Goal: Task Accomplishment & Management: Manage account settings

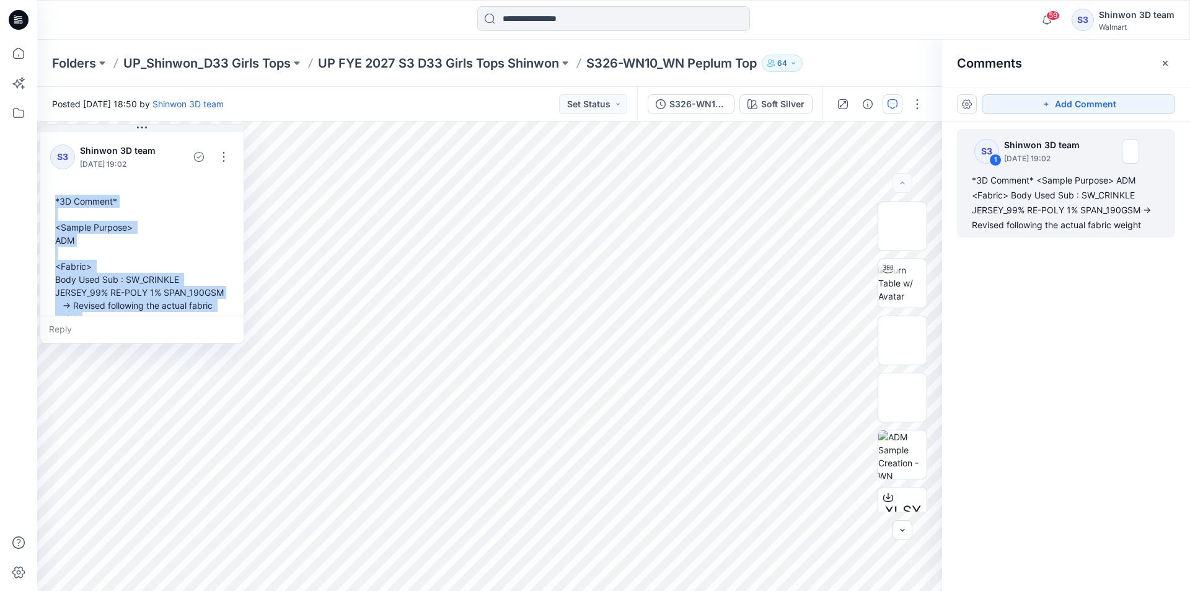
scroll to position [22, 0]
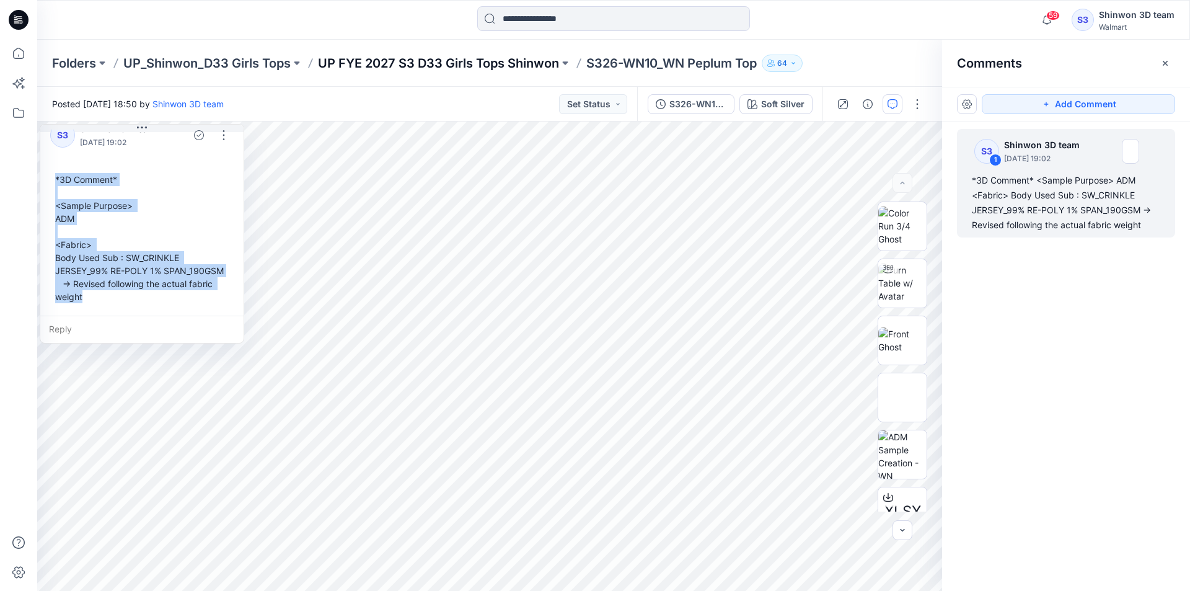
click at [372, 58] on p "UP FYE 2027 S3 D33 Girls Tops Shinwon" at bounding box center [438, 63] width 241 height 17
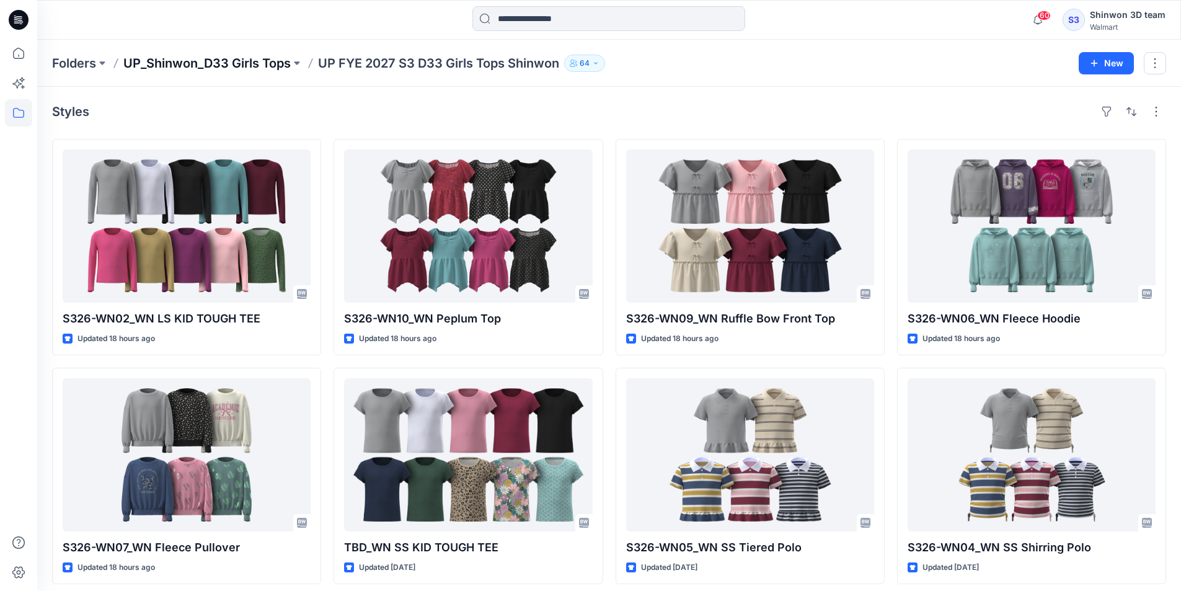
click at [258, 66] on p "UP_Shinwon_D33 Girls Tops" at bounding box center [206, 63] width 167 height 17
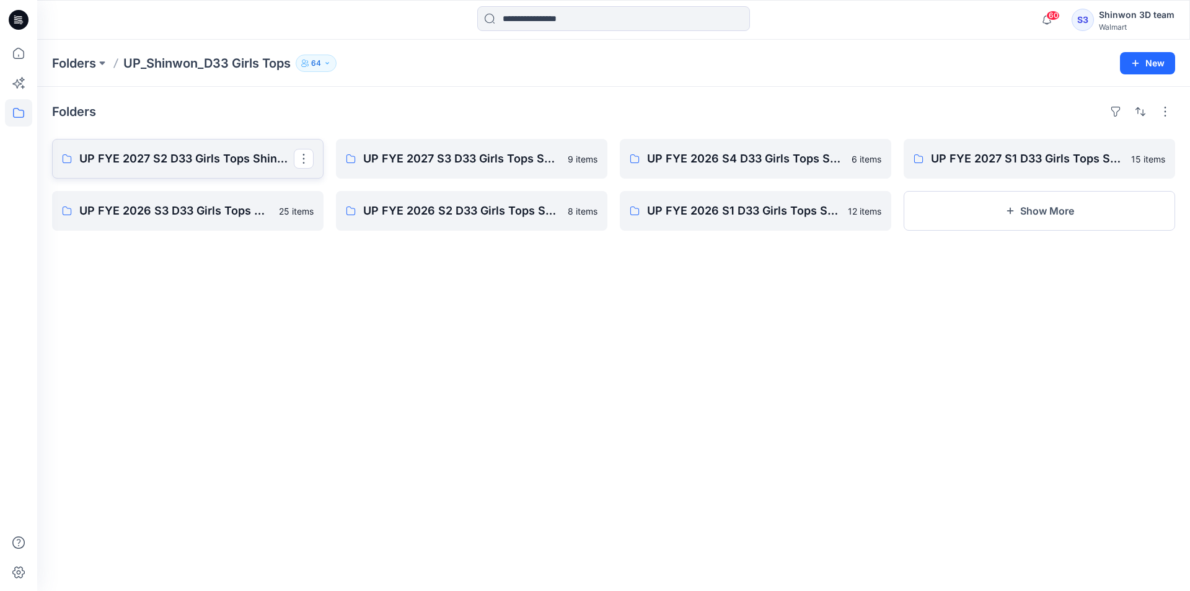
click at [236, 166] on p "UP FYE 2027 S2 D33 Girls Tops Shinwon" at bounding box center [186, 158] width 214 height 17
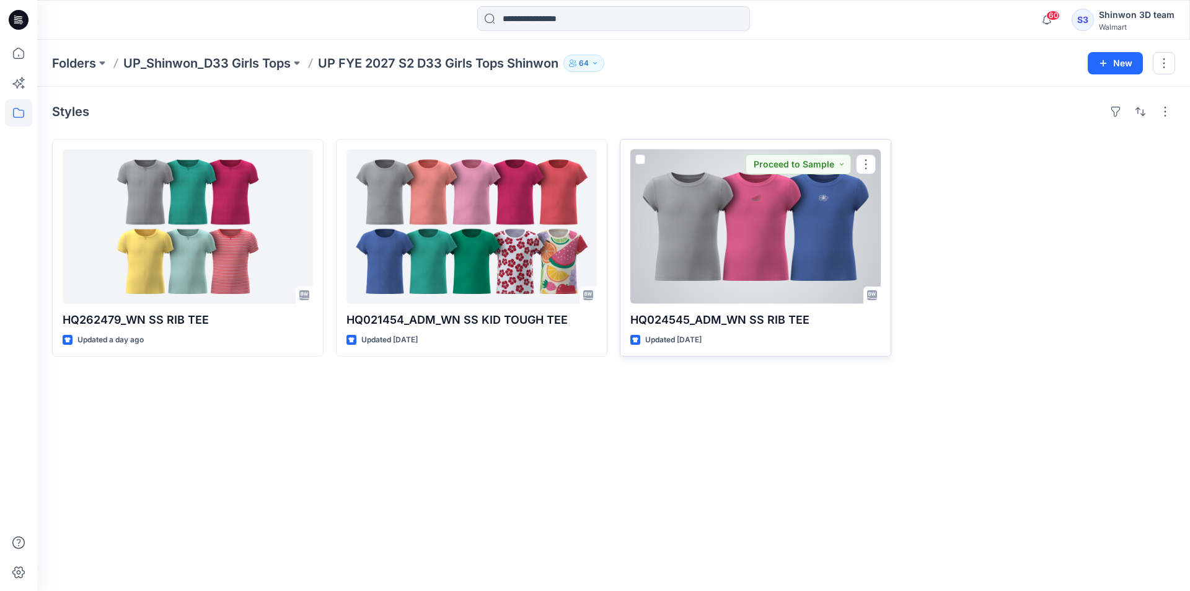
click at [723, 227] on div at bounding box center [755, 226] width 250 height 154
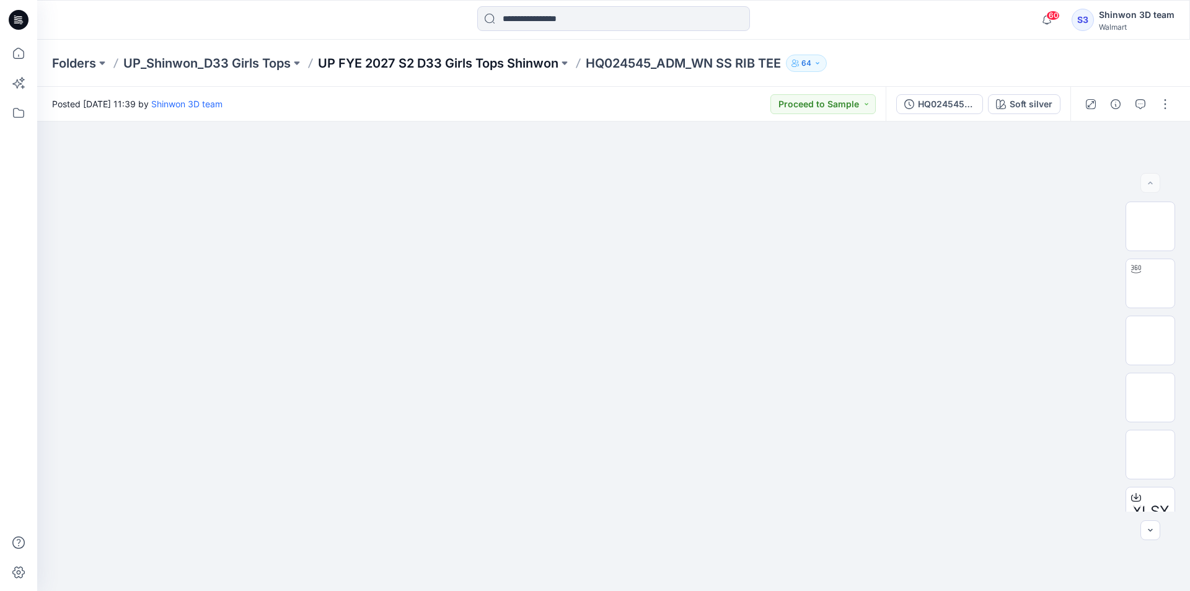
click at [439, 61] on p "UP FYE 2027 S2 D33 Girls Tops Shinwon" at bounding box center [438, 63] width 240 height 17
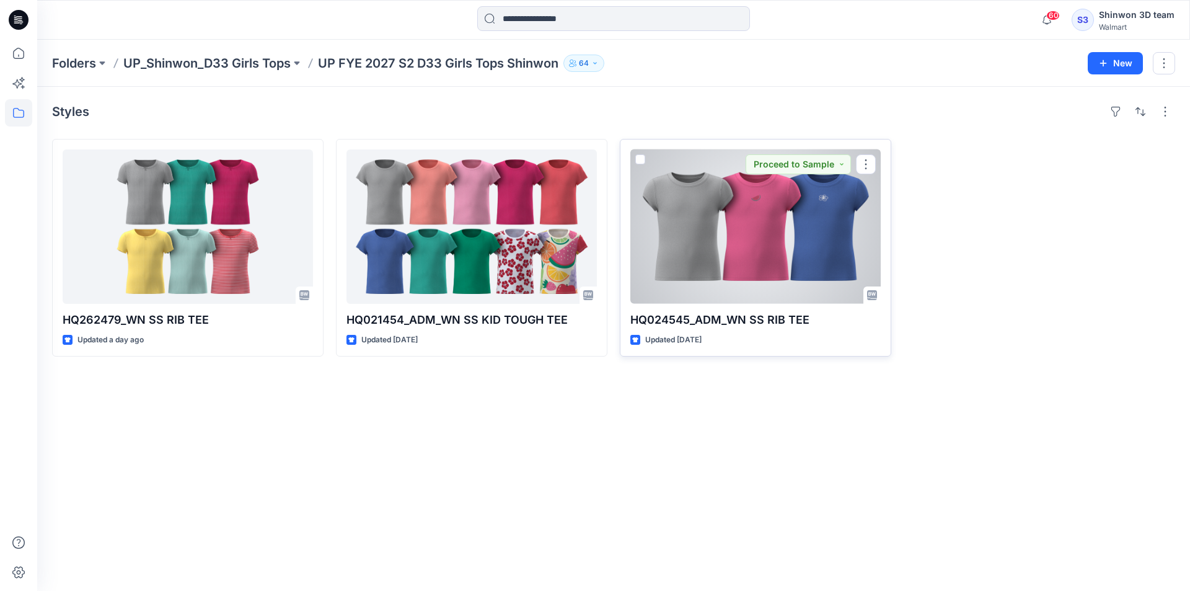
click at [758, 196] on div at bounding box center [755, 226] width 250 height 154
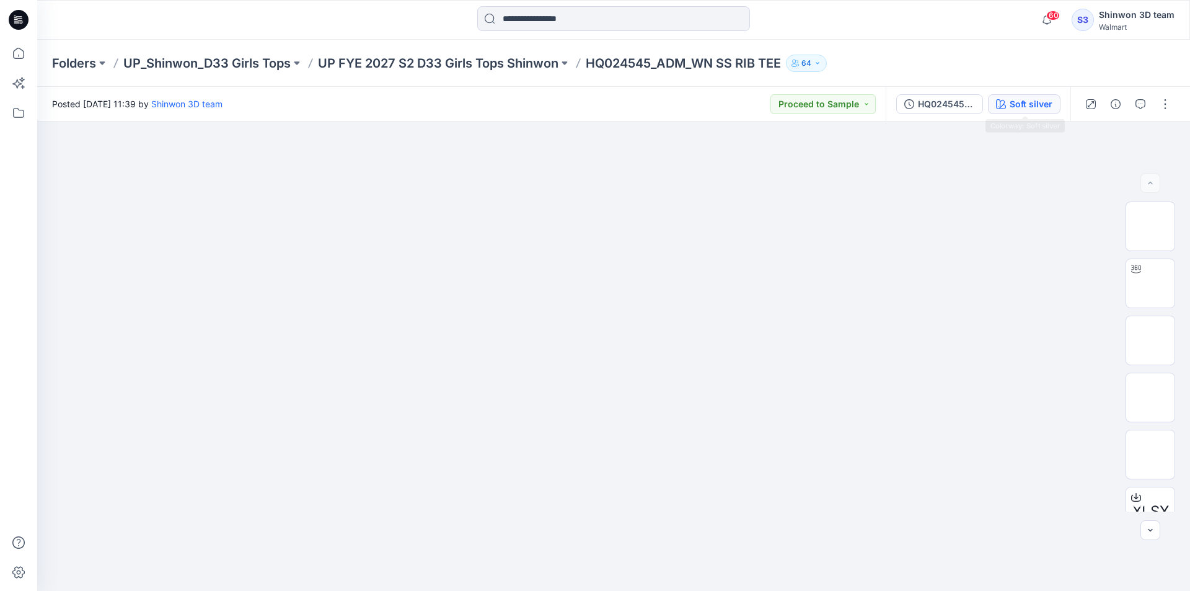
click at [1033, 113] on button "Soft silver" at bounding box center [1024, 104] width 73 height 20
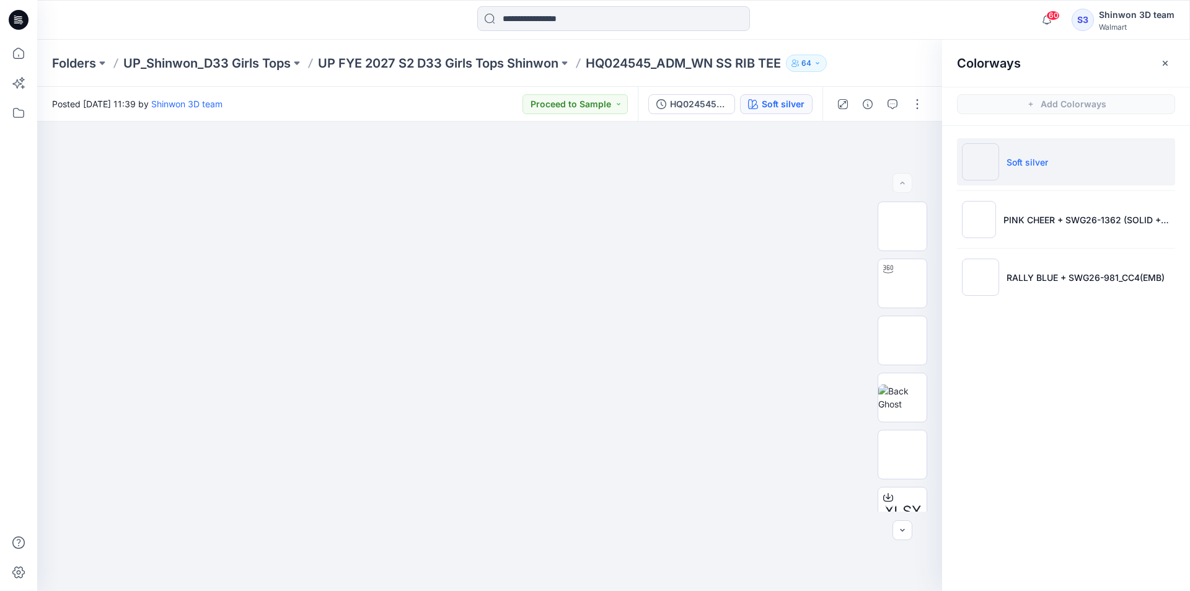
click at [740, 94] on button "Soft silver" at bounding box center [776, 104] width 73 height 20
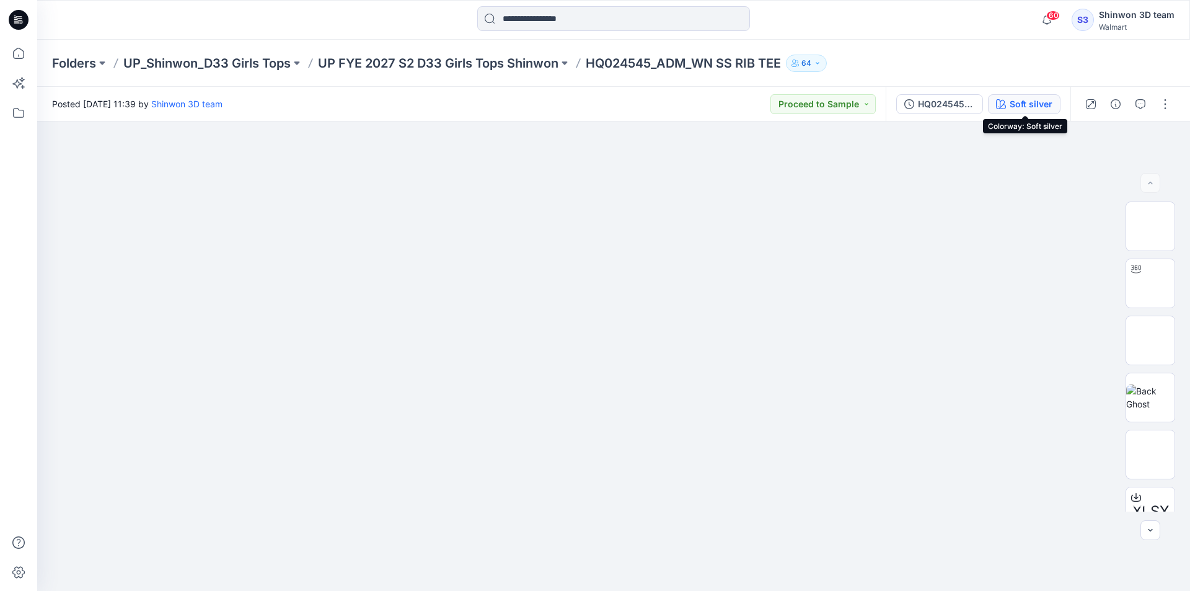
click at [1008, 106] on button "Soft silver" at bounding box center [1024, 104] width 73 height 20
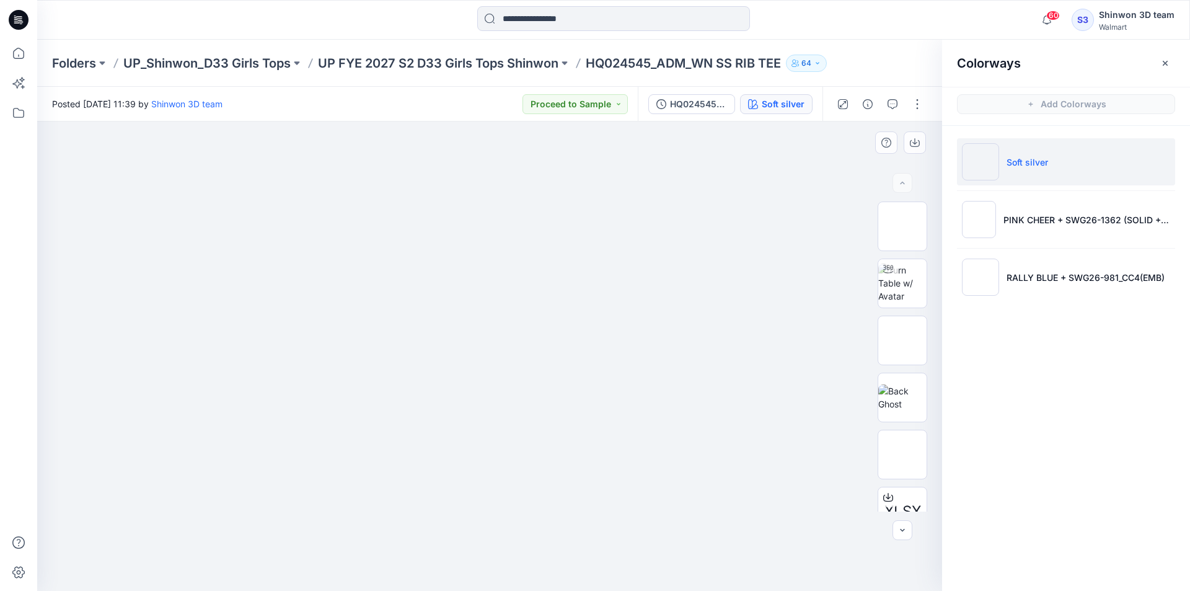
click at [742, 170] on img at bounding box center [490, 170] width 620 height 0
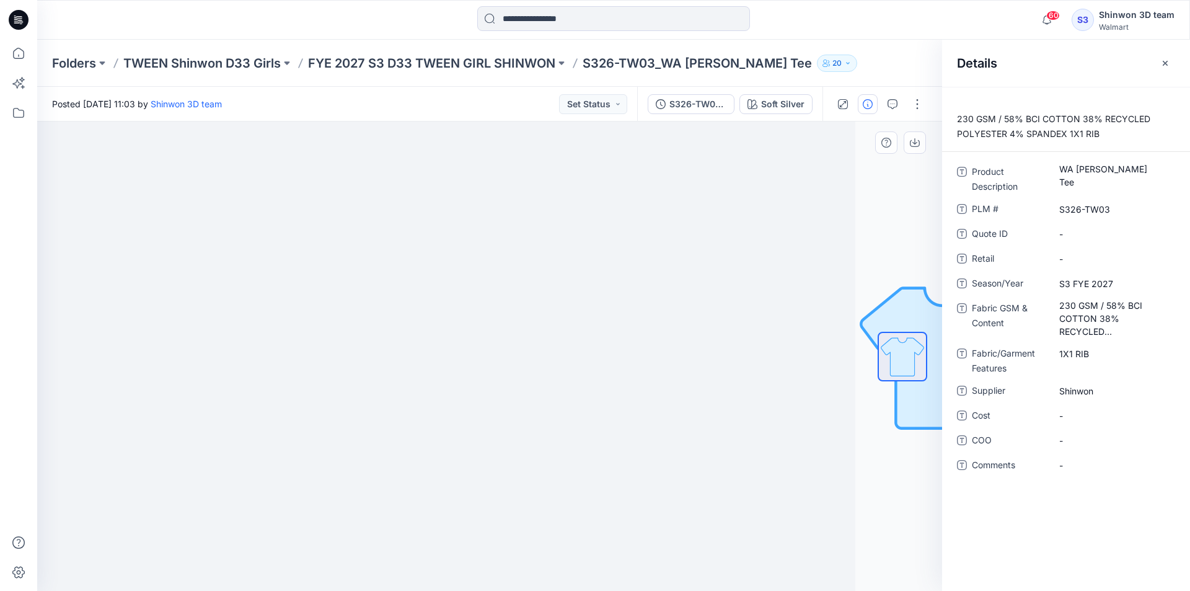
click at [618, 142] on div at bounding box center [402, 355] width 905 height 469
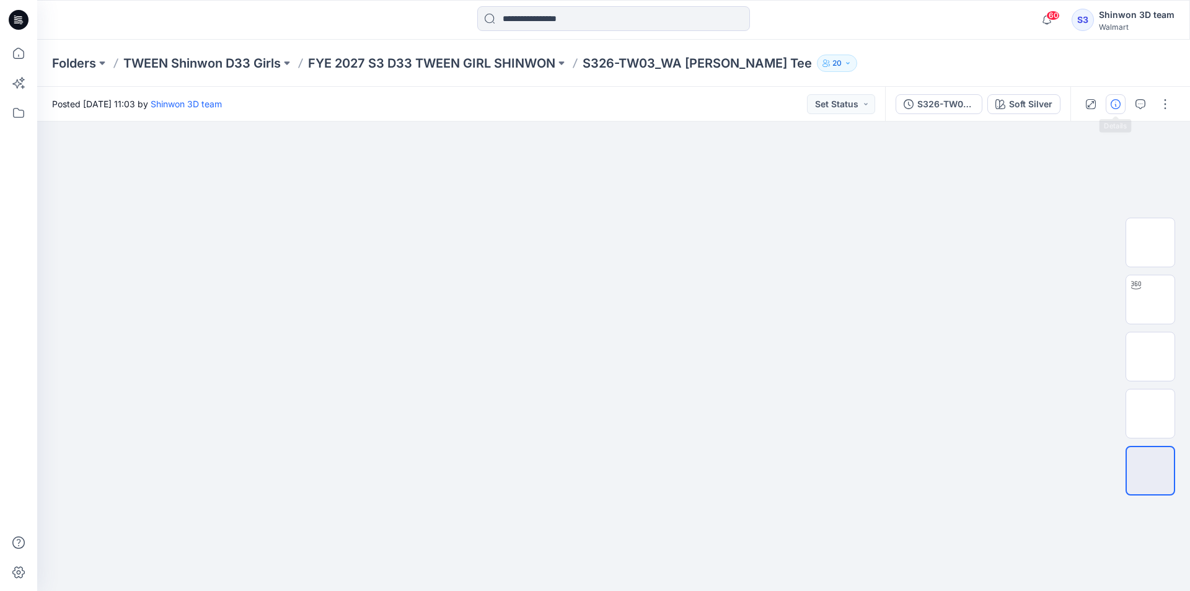
click at [1123, 102] on button "button" at bounding box center [1116, 104] width 20 height 20
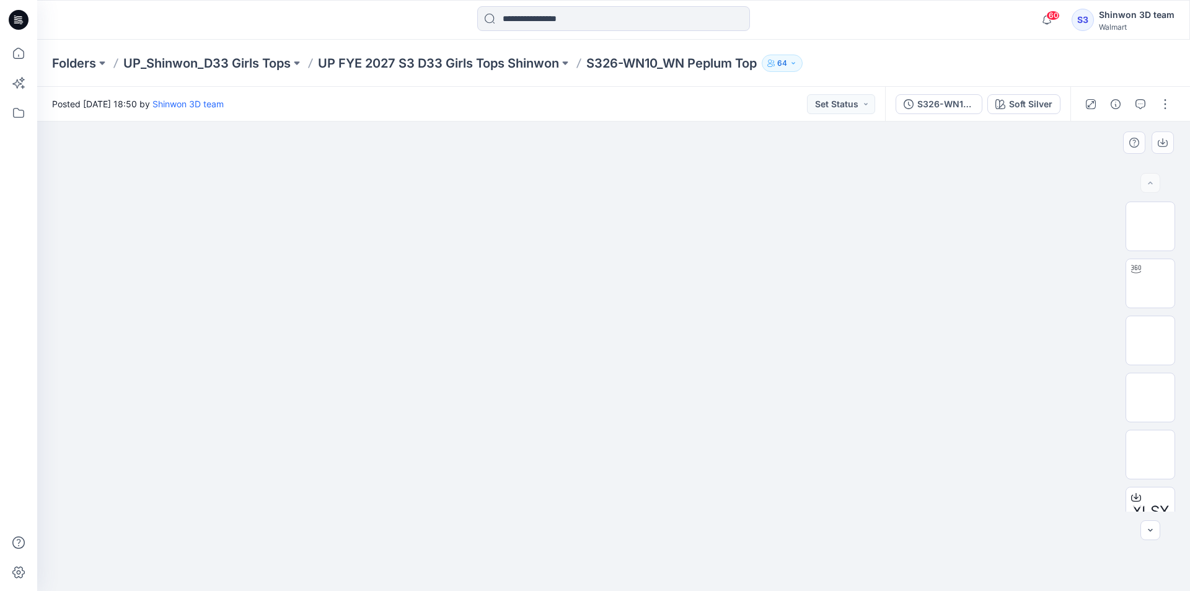
drag, startPoint x: 196, startPoint y: 356, endPoint x: 501, endPoint y: 293, distance: 312.1
click at [198, 356] on div at bounding box center [613, 355] width 1153 height 469
click at [1021, 102] on div "Soft Silver" at bounding box center [1030, 104] width 43 height 14
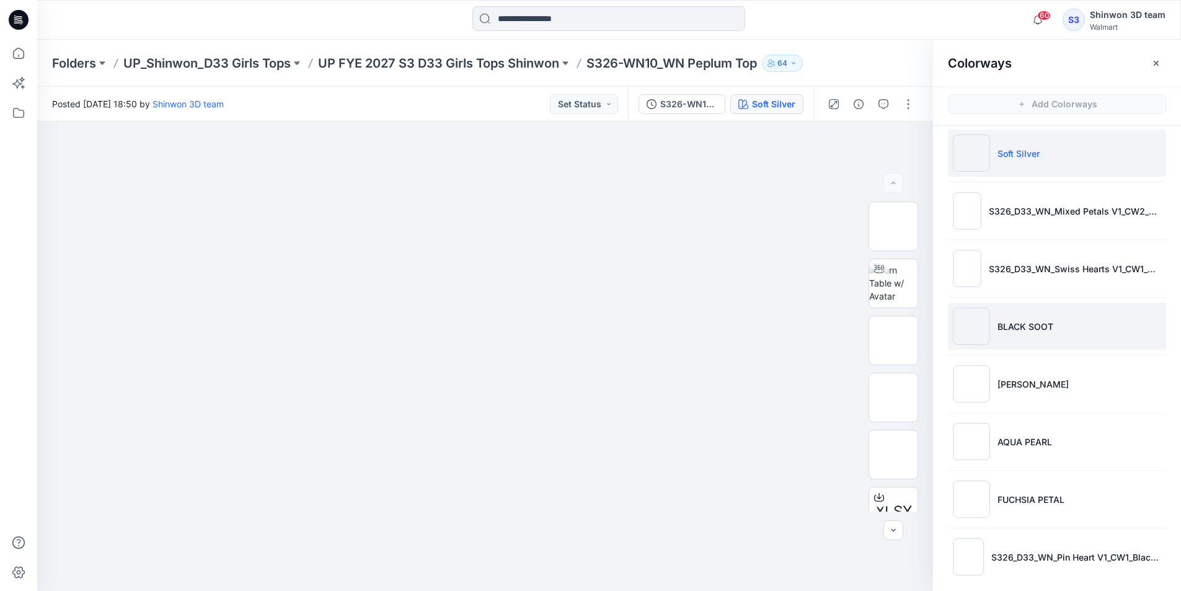
scroll to position [17, 0]
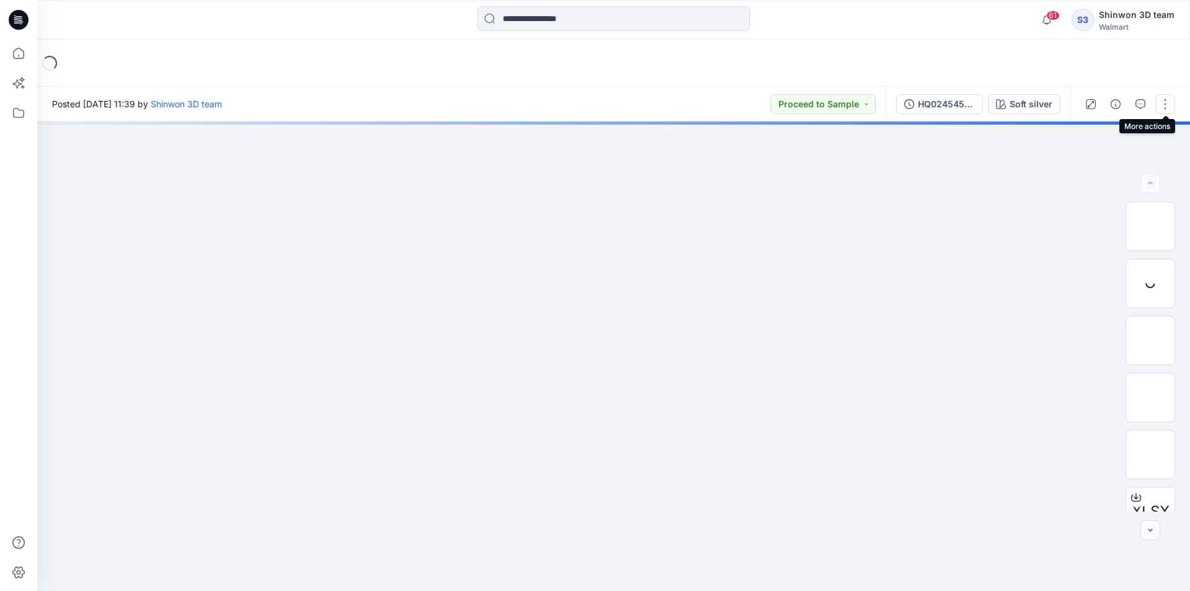
click at [1164, 104] on button "button" at bounding box center [1165, 104] width 20 height 20
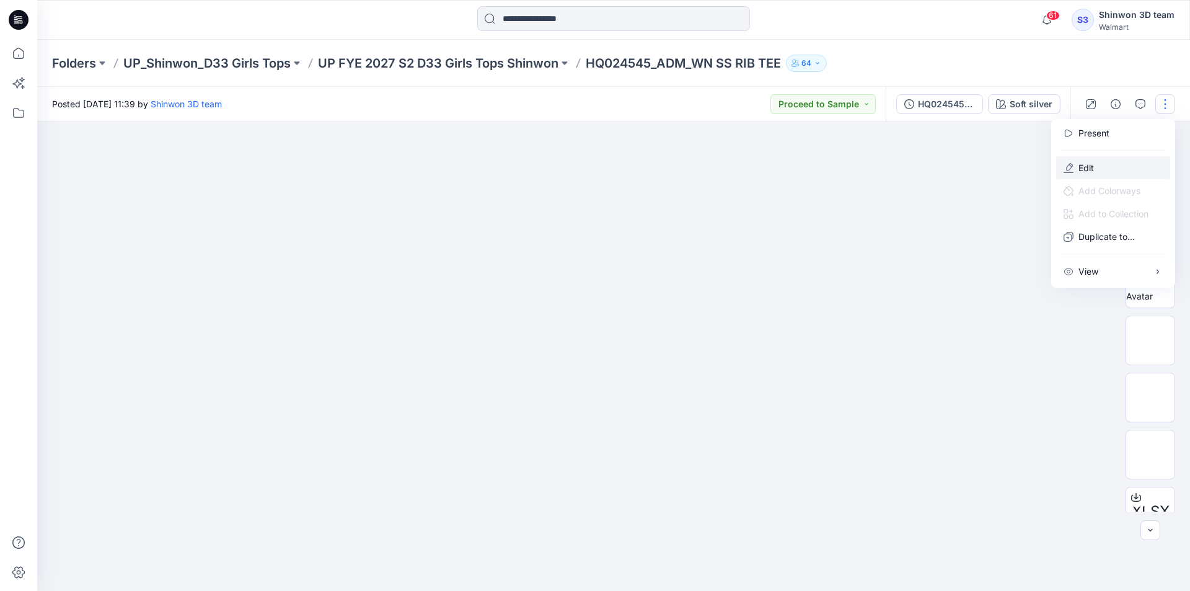
click at [1104, 165] on button "Edit" at bounding box center [1113, 167] width 114 height 23
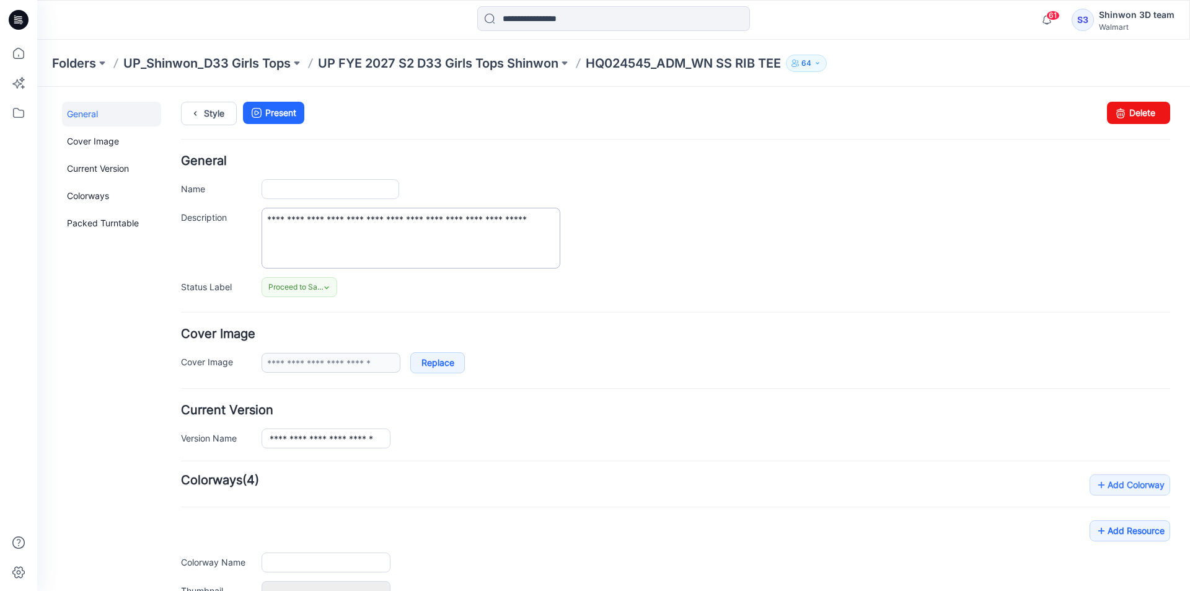
type input "**********"
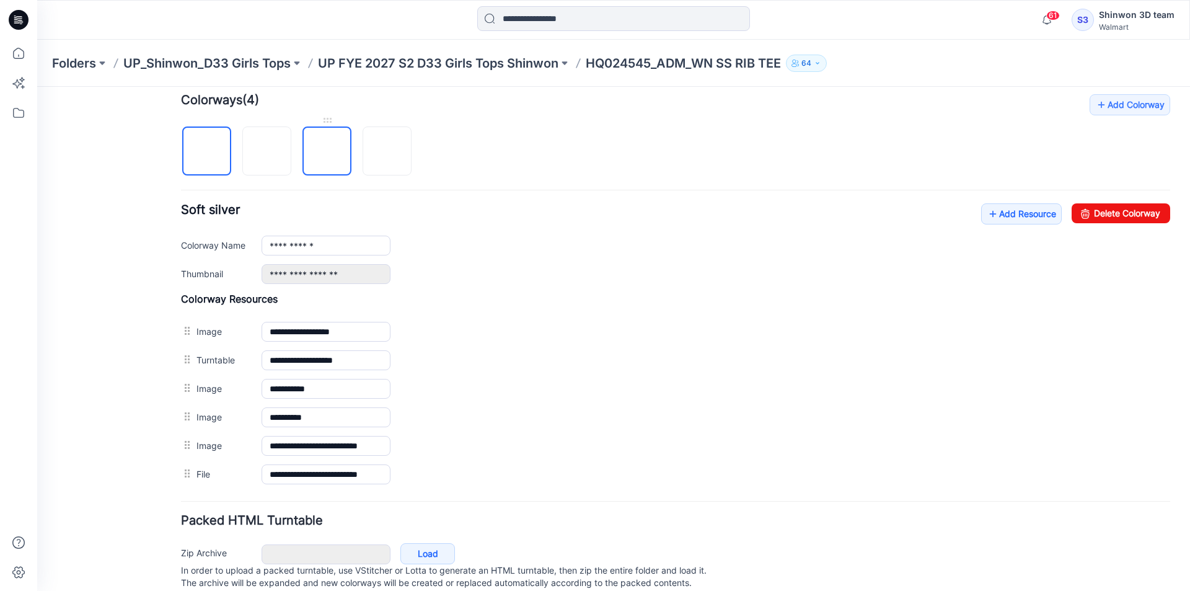
scroll to position [358, 0]
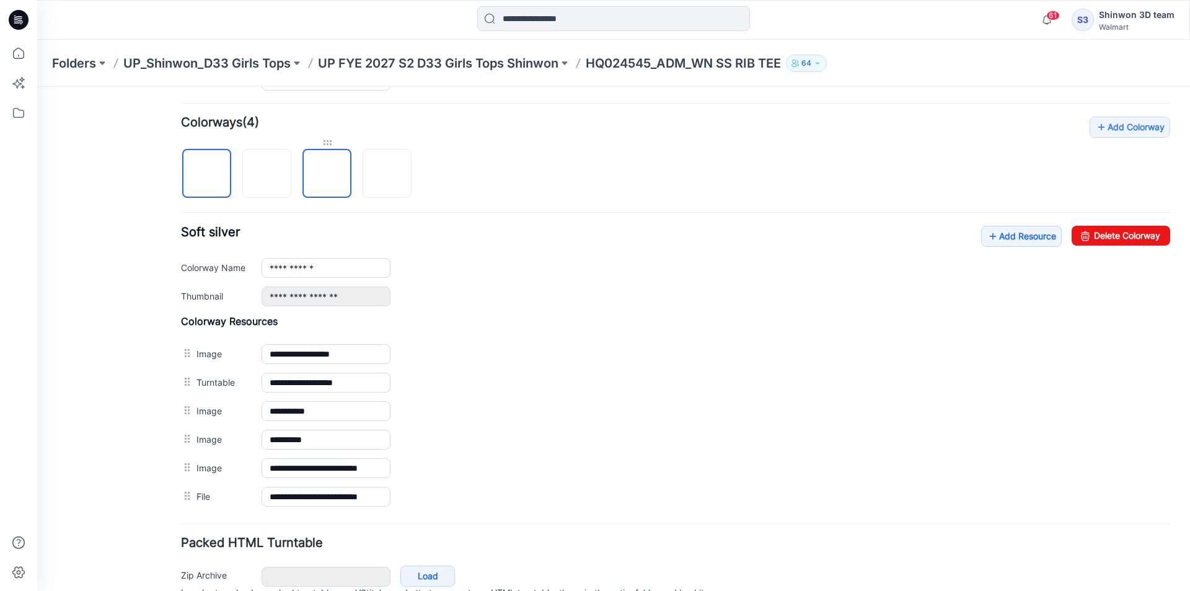
click at [328, 137] on div at bounding box center [326, 142] width 49 height 12
click at [327, 142] on div at bounding box center [326, 142] width 49 height 12
click at [332, 174] on img at bounding box center [327, 174] width 10 height 10
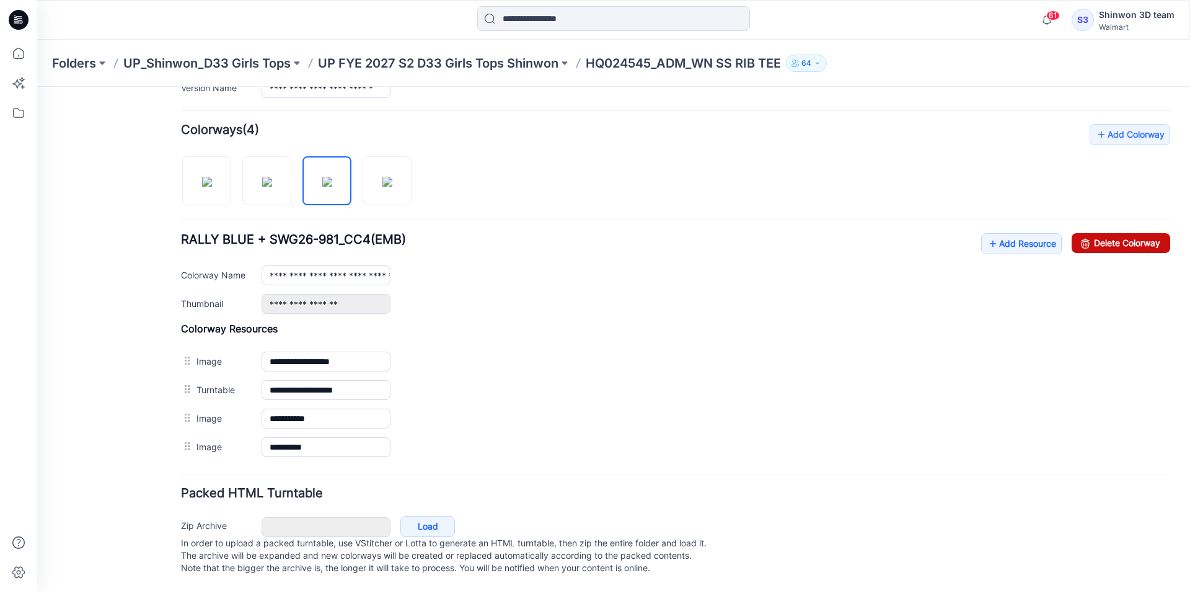
click at [1102, 240] on link "Delete Colorway" at bounding box center [1121, 243] width 99 height 20
type input "**********"
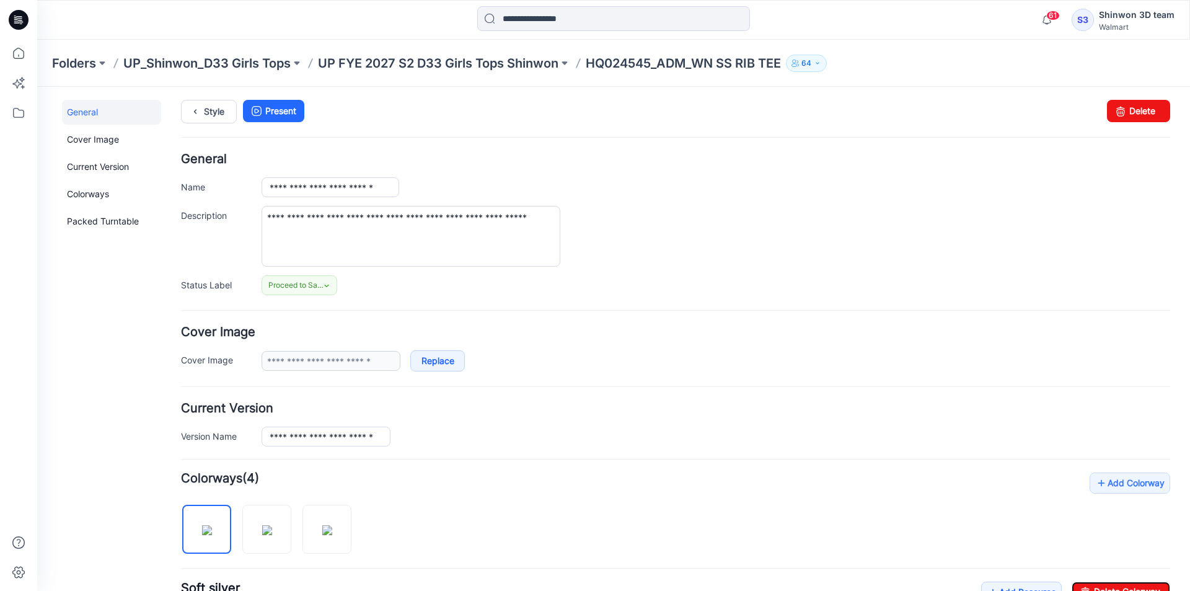
scroll to position [0, 0]
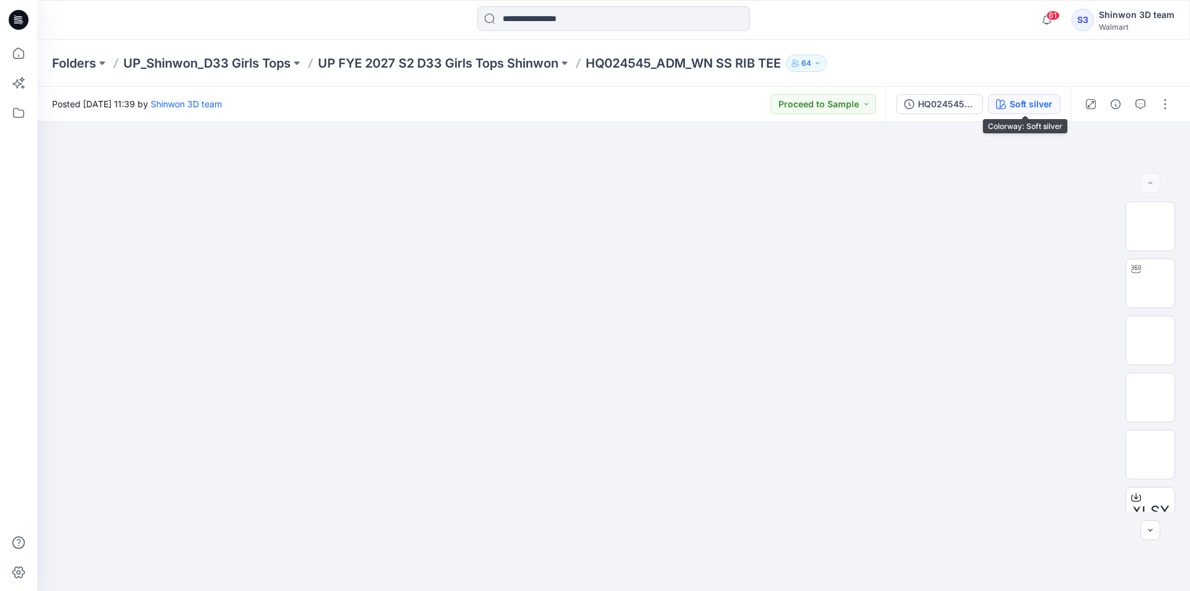
click at [1012, 100] on div "Soft silver" at bounding box center [1031, 104] width 43 height 14
